Goal: Check status: Check status

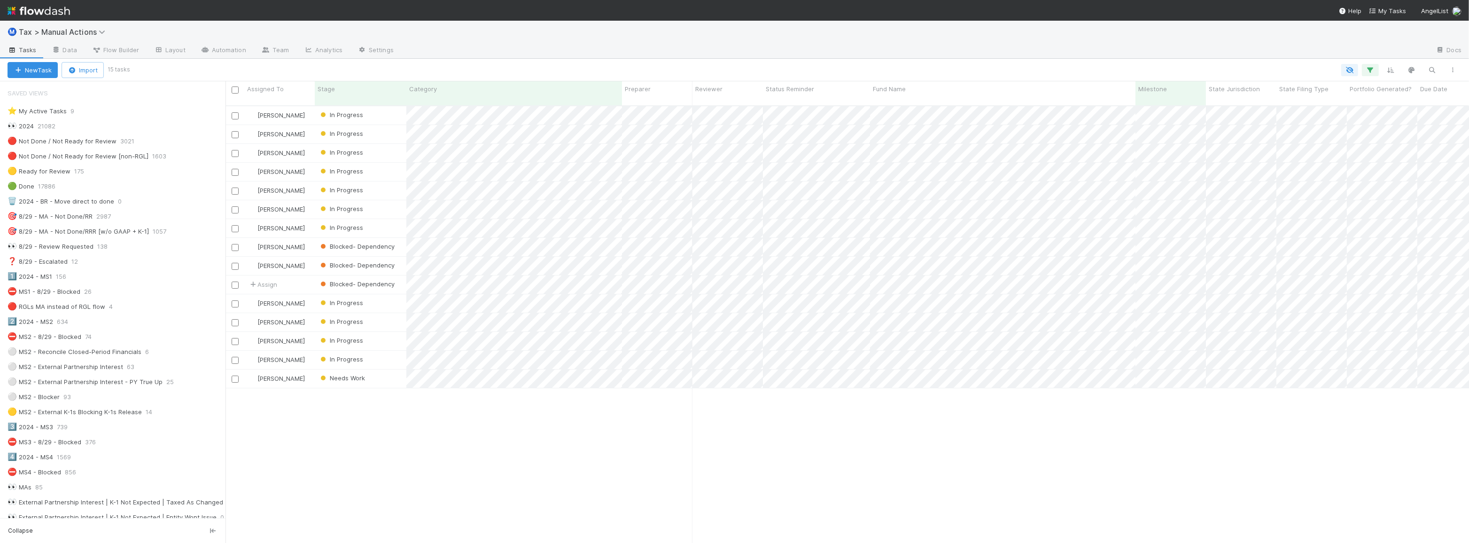
scroll to position [438, 1237]
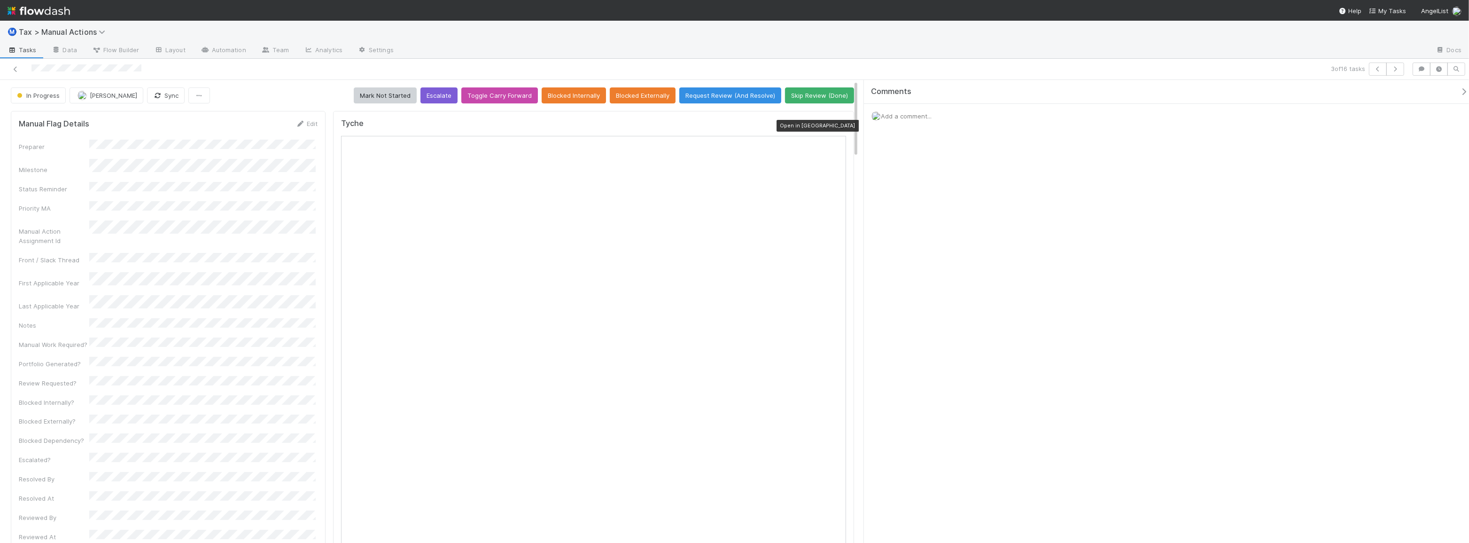
click at [837, 123] on icon at bounding box center [841, 126] width 9 height 6
click at [837, 124] on icon at bounding box center [841, 126] width 9 height 6
click at [837, 125] on icon at bounding box center [841, 126] width 9 height 6
